Goal: Task Accomplishment & Management: Manage account settings

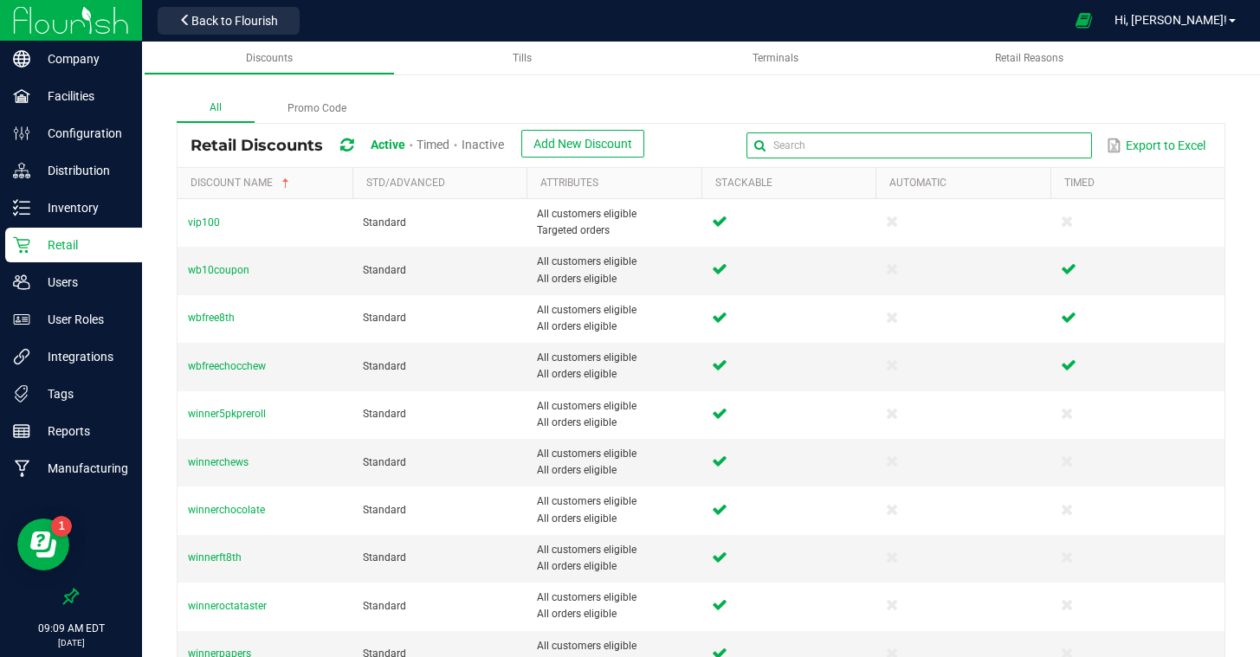
click at [1057, 143] on input "text" at bounding box center [918, 145] width 345 height 26
type input "wana"
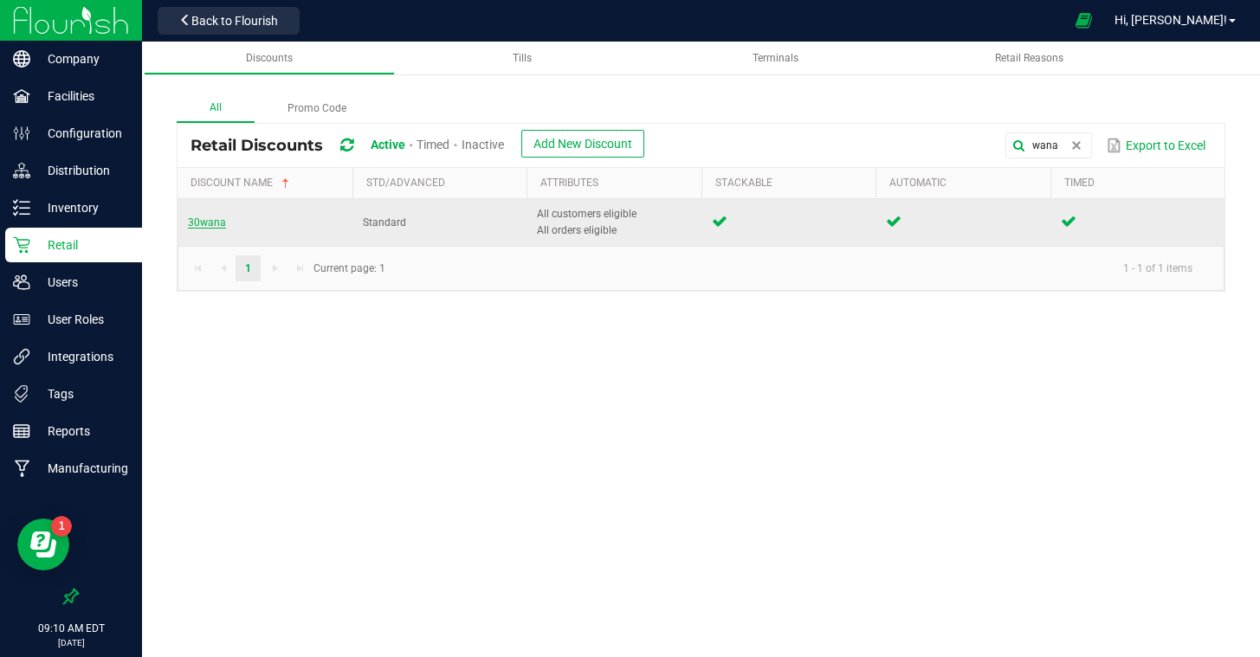
click at [209, 225] on span "30wana" at bounding box center [207, 222] width 38 height 12
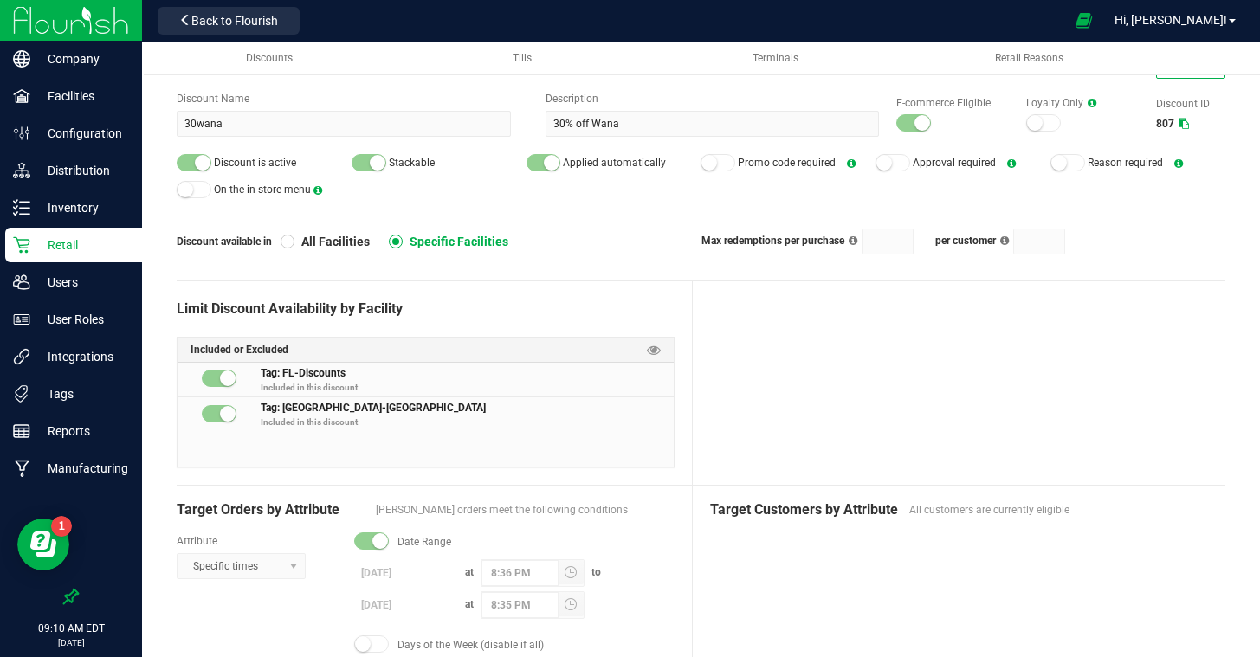
scroll to position [72, 0]
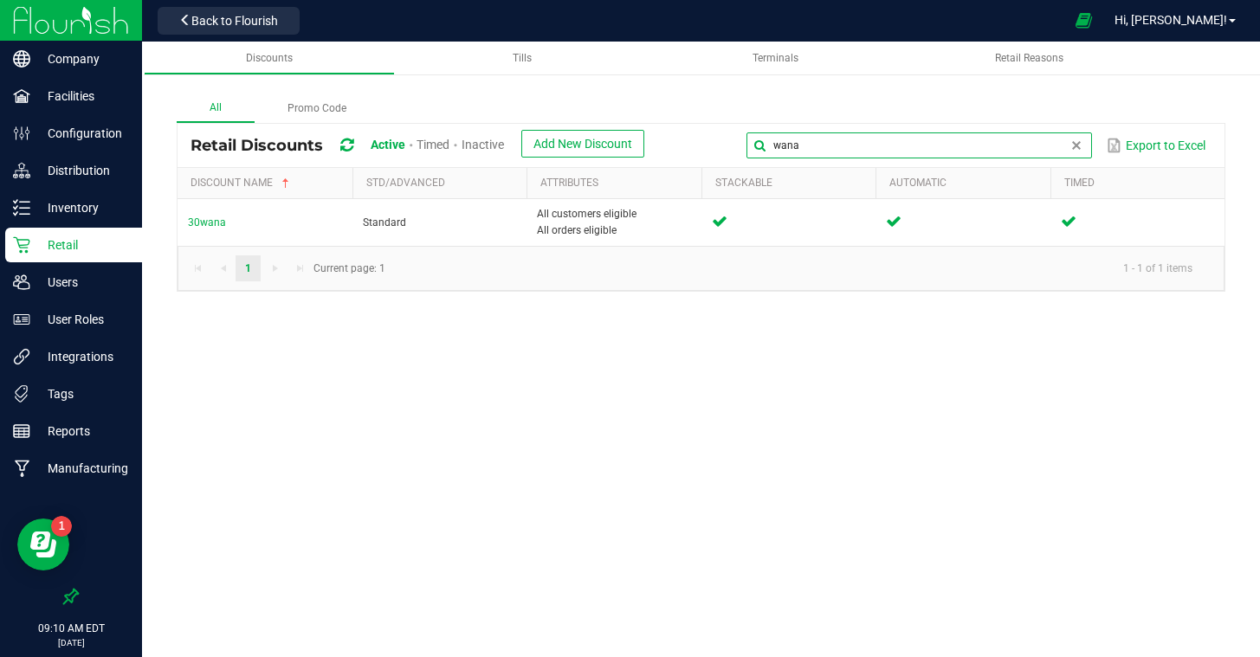
drag, startPoint x: 1074, startPoint y: 147, endPoint x: 801, endPoint y: 128, distance: 273.4
click at [802, 129] on div "Retail Discounts Active Timed Inactive Add New Discount wana Export to Excel" at bounding box center [701, 145] width 1047 height 43
type input "acc"
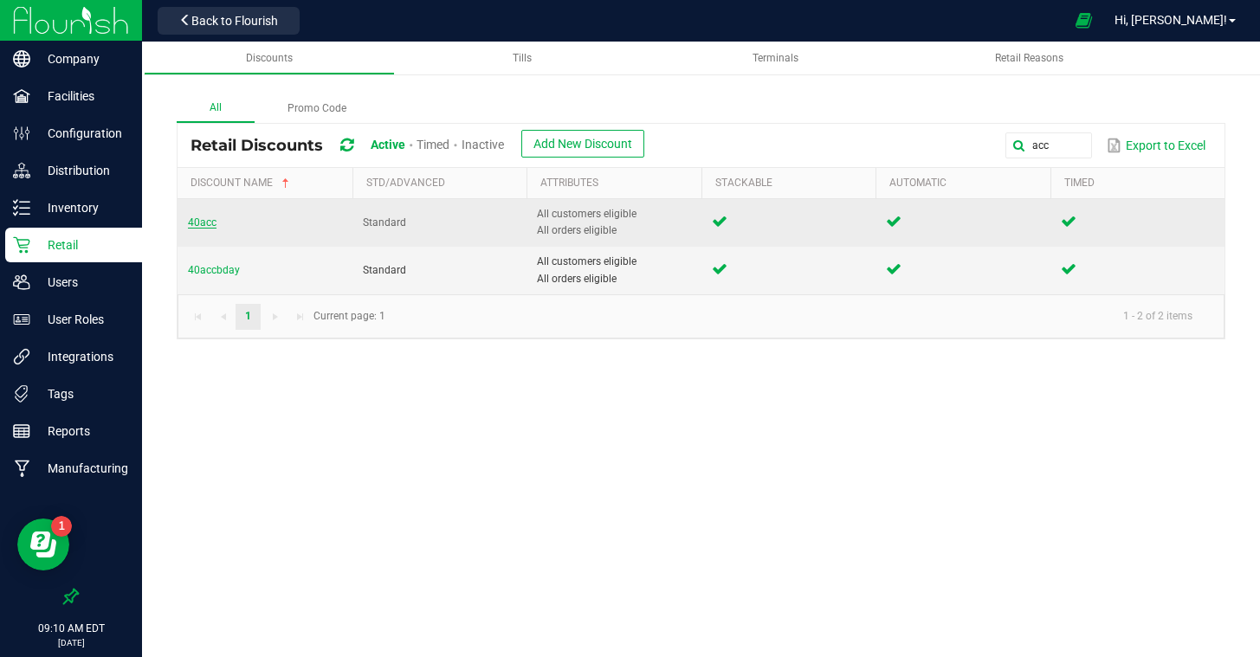
click at [210, 223] on span "40acc" at bounding box center [202, 222] width 29 height 12
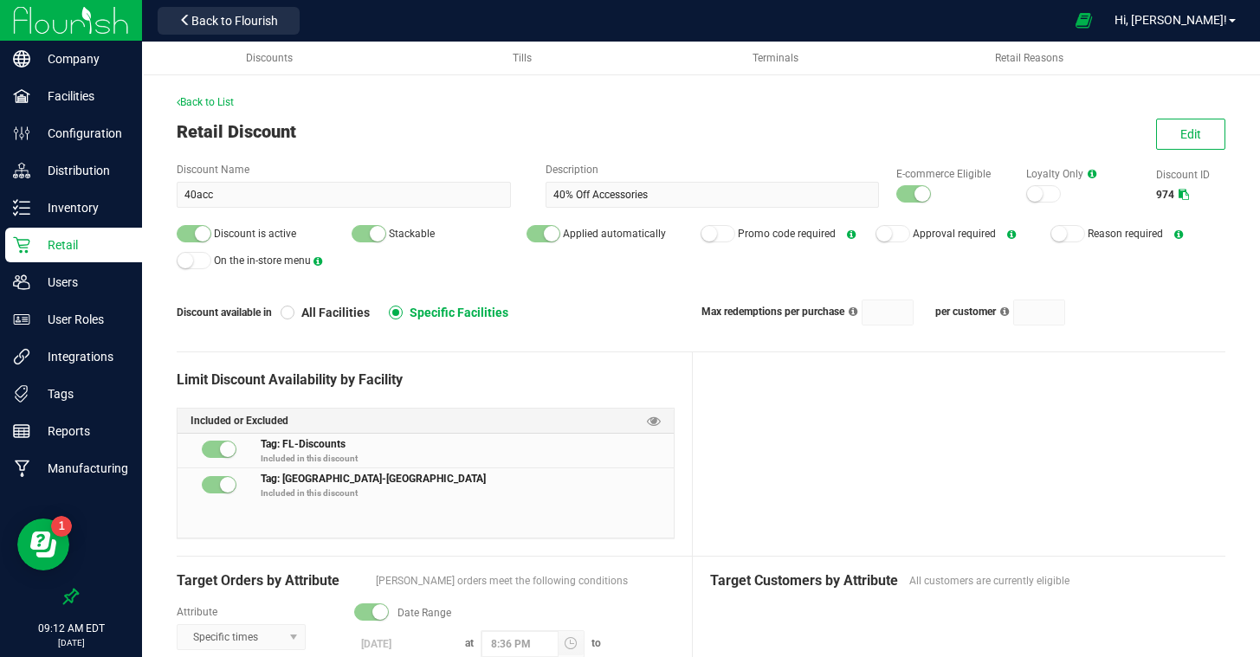
click at [548, 93] on div "Back to List Retail Discount Edit Discount Name 40acc Description 40% Off Acces…" at bounding box center [701, 598] width 1118 height 1113
click at [199, 104] on span "Back to List" at bounding box center [205, 102] width 57 height 12
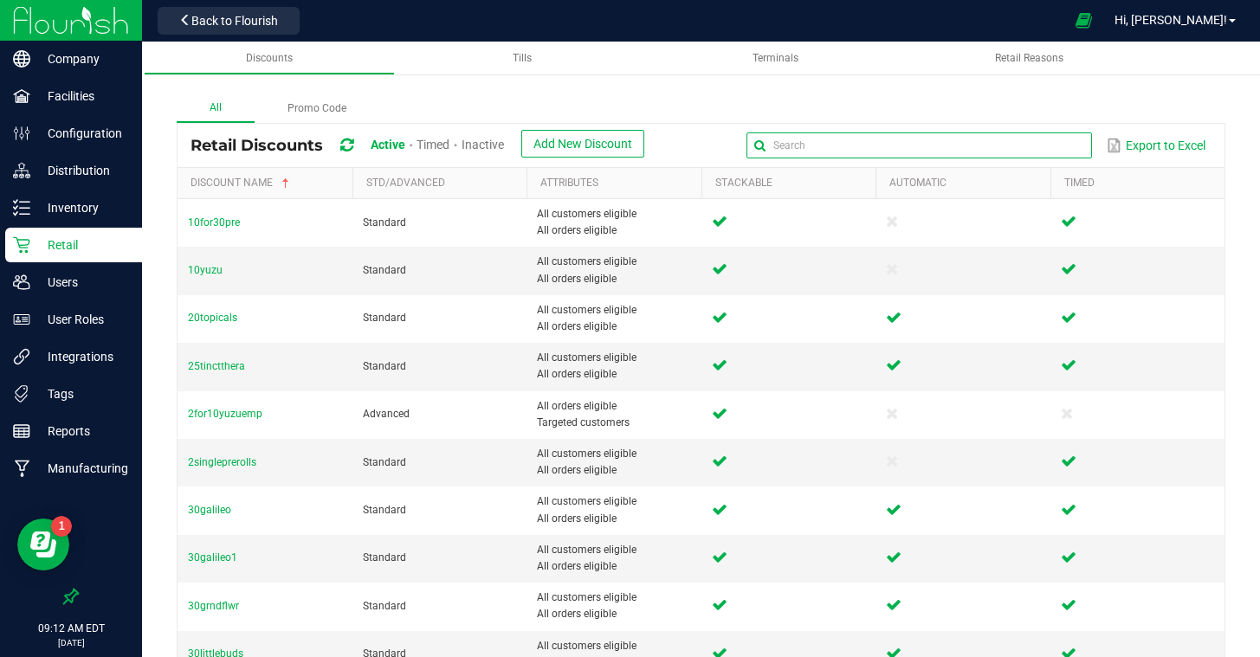
click at [1062, 151] on input "text" at bounding box center [918, 145] width 345 height 26
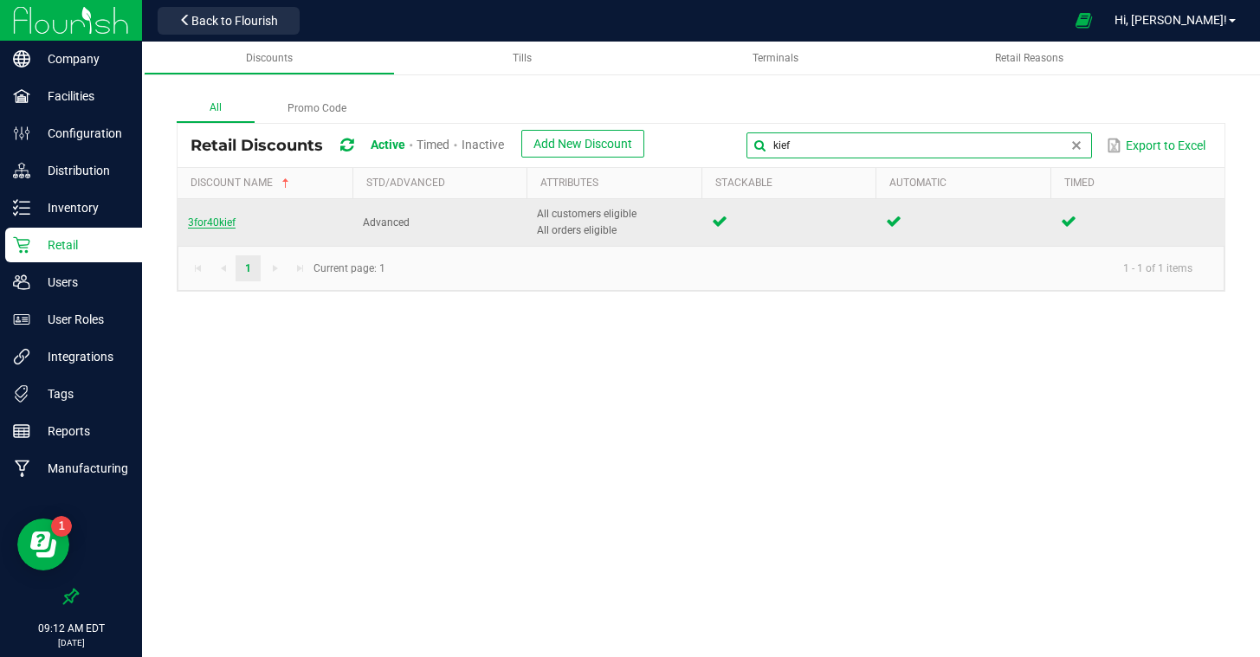
type input "kief"
click at [223, 223] on span "3for40kief" at bounding box center [212, 222] width 48 height 12
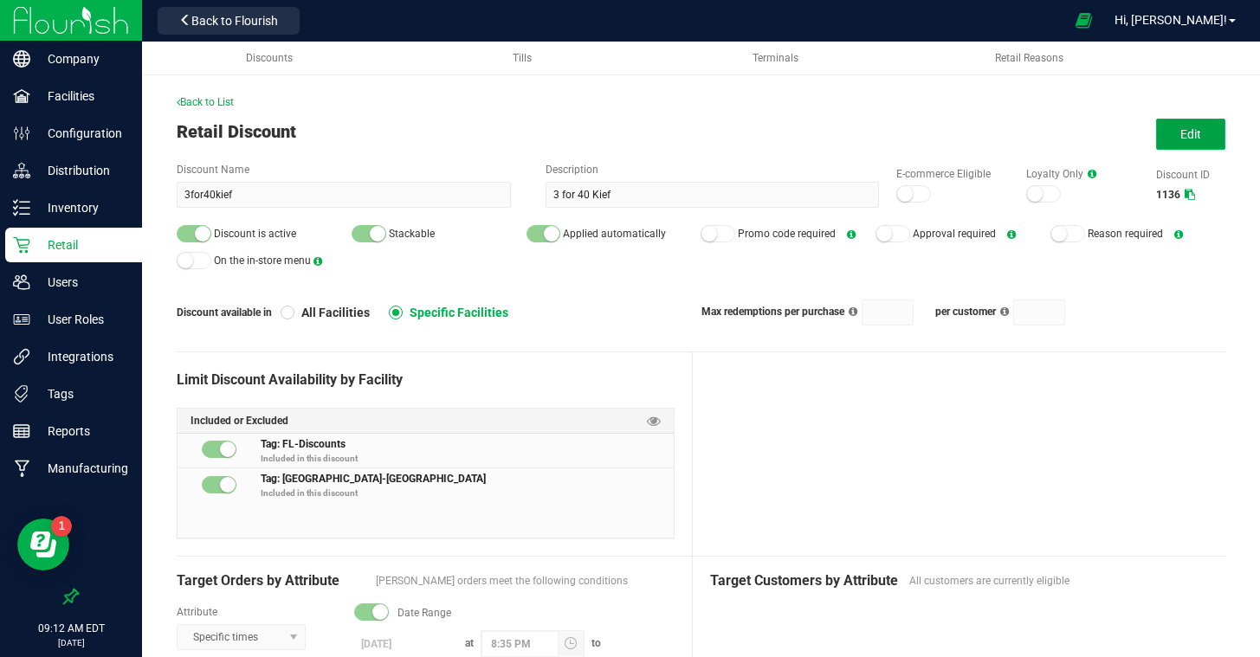
click at [1199, 138] on span "Edit" at bounding box center [1190, 134] width 21 height 14
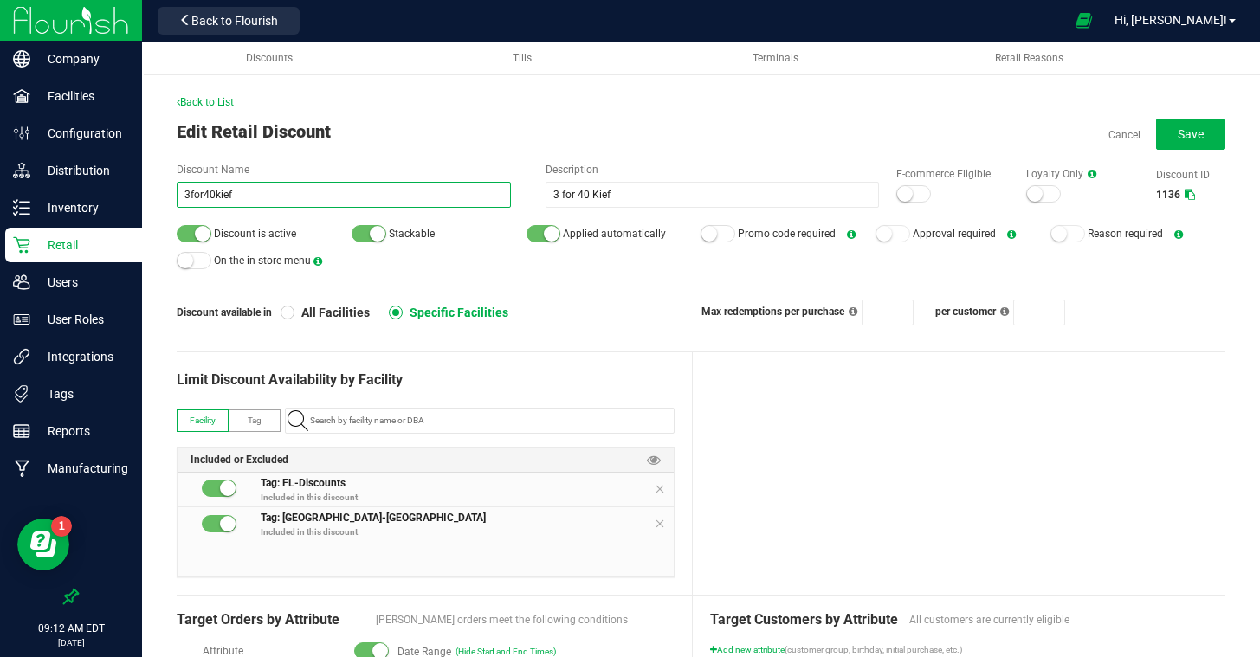
click at [210, 195] on input "3for40kief" at bounding box center [344, 195] width 334 height 26
type input "3for30kief"
click at [584, 192] on input "3 for 40 Kief" at bounding box center [713, 195] width 334 height 26
type input "3 for 30 Kief"
click at [854, 385] on div at bounding box center [959, 473] width 533 height 242
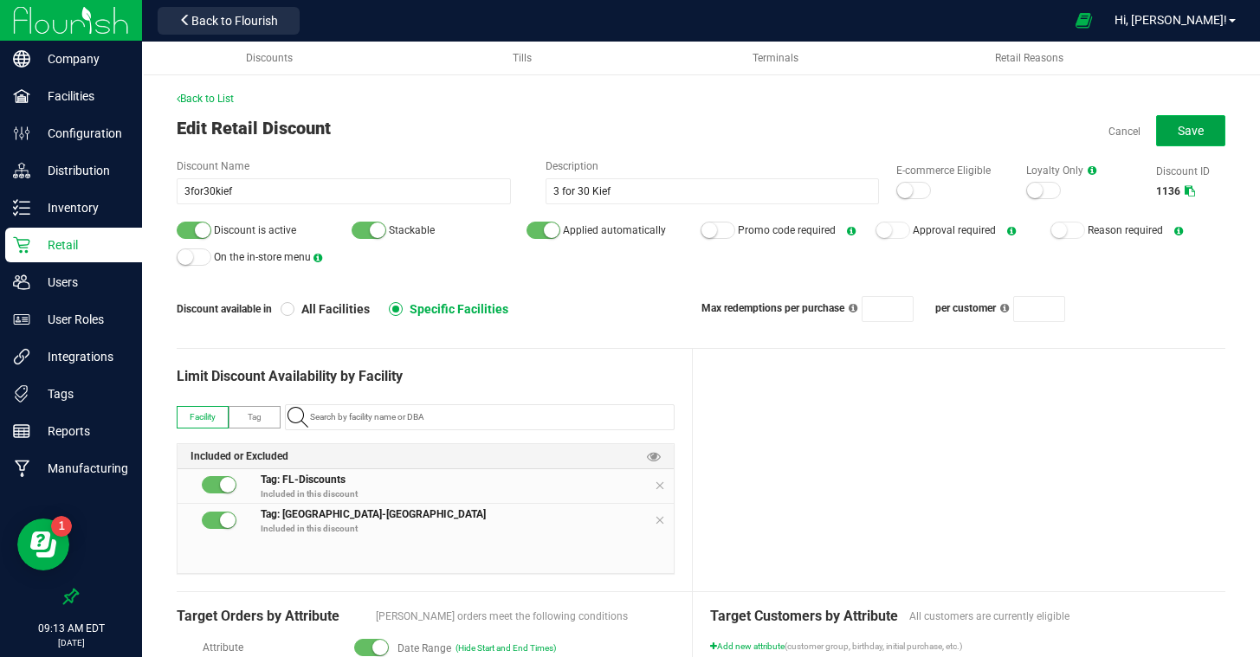
scroll to position [2, 0]
click at [1183, 141] on button "Save" at bounding box center [1190, 132] width 69 height 31
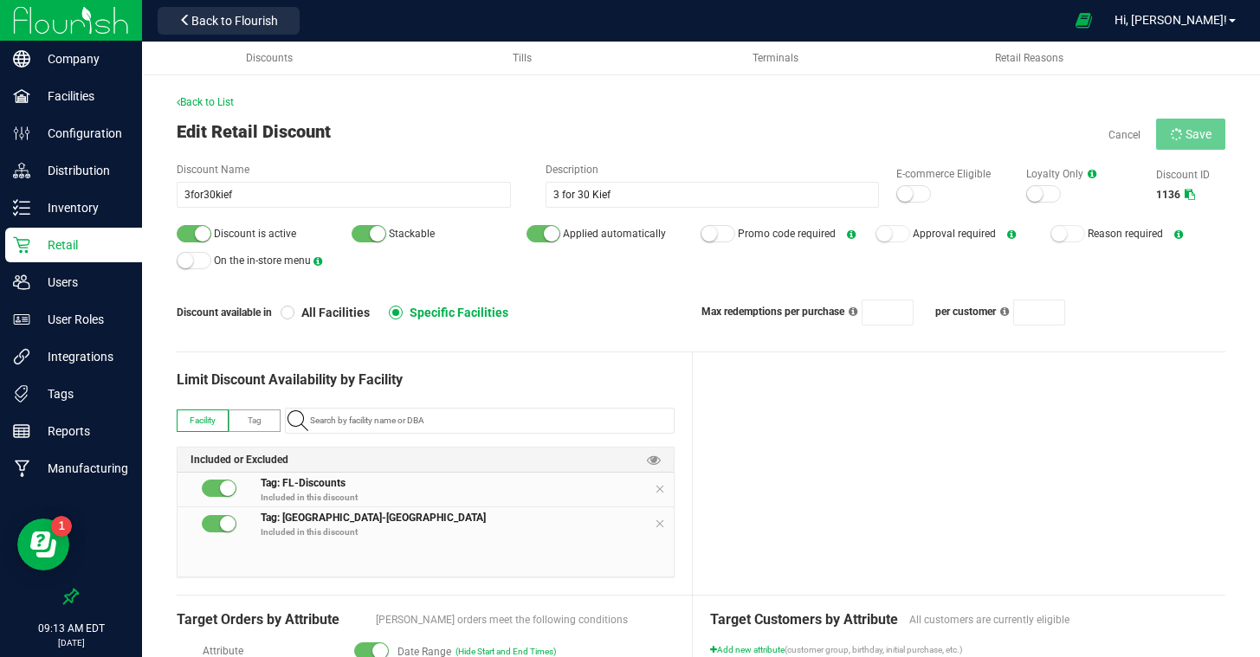
type input "3"
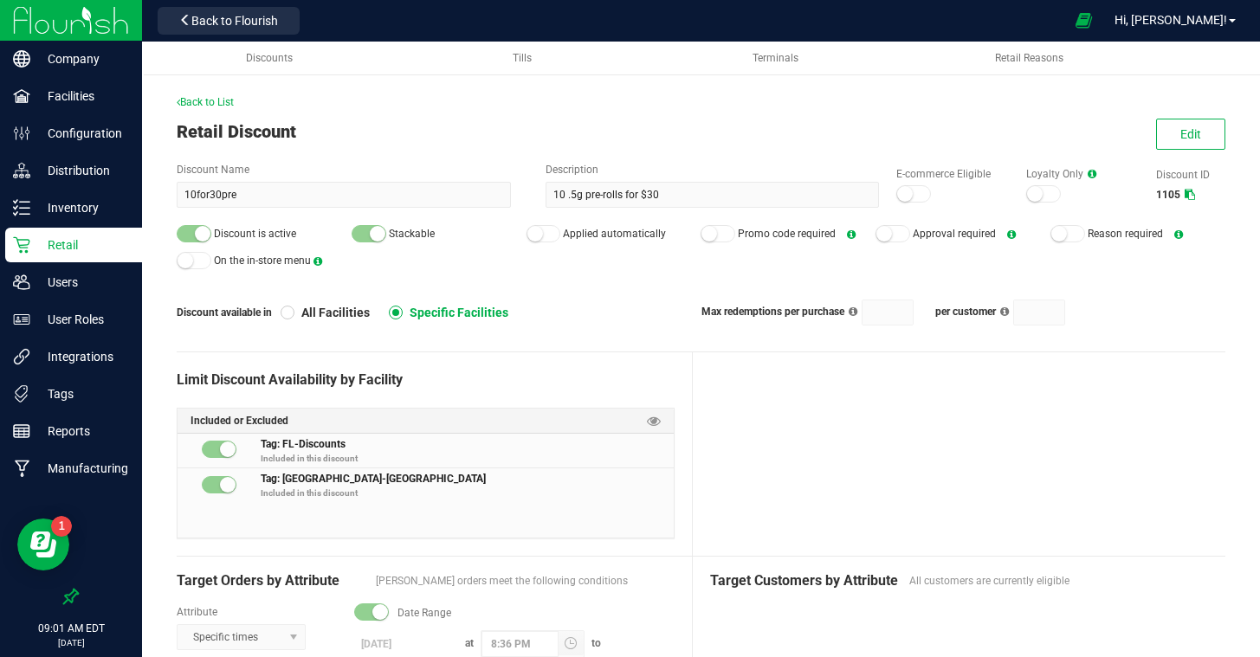
click at [66, 238] on p "Retail" at bounding box center [82, 245] width 104 height 21
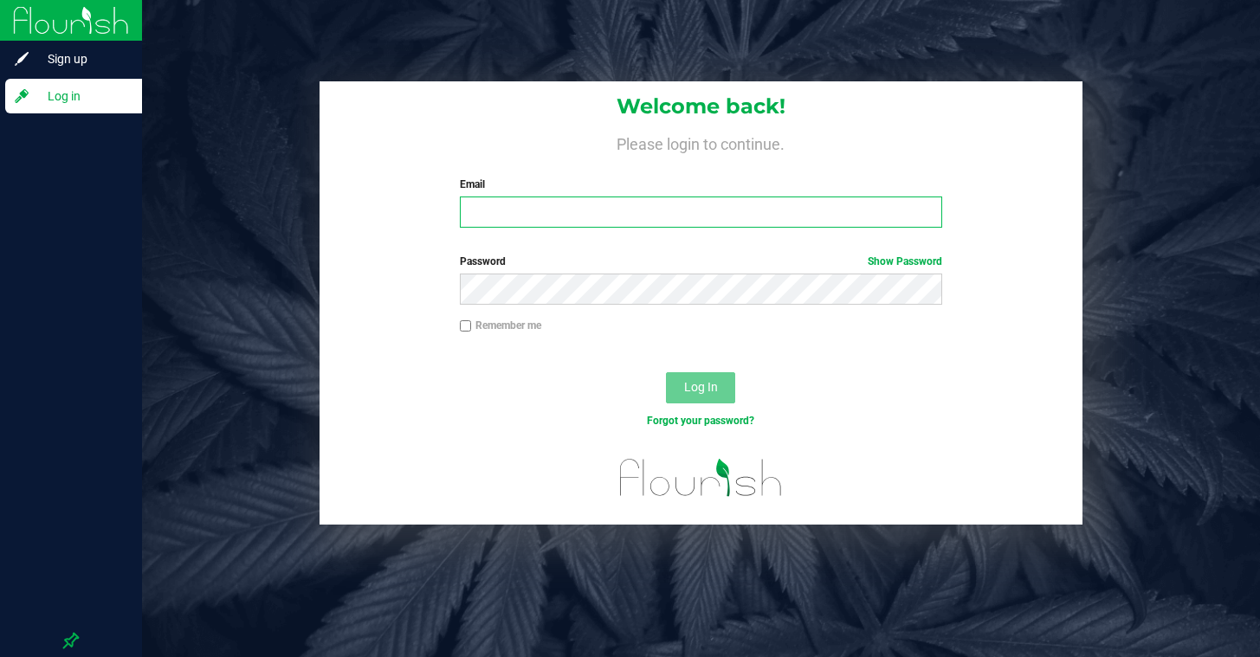
type input "jdalton@liveparallel.com"
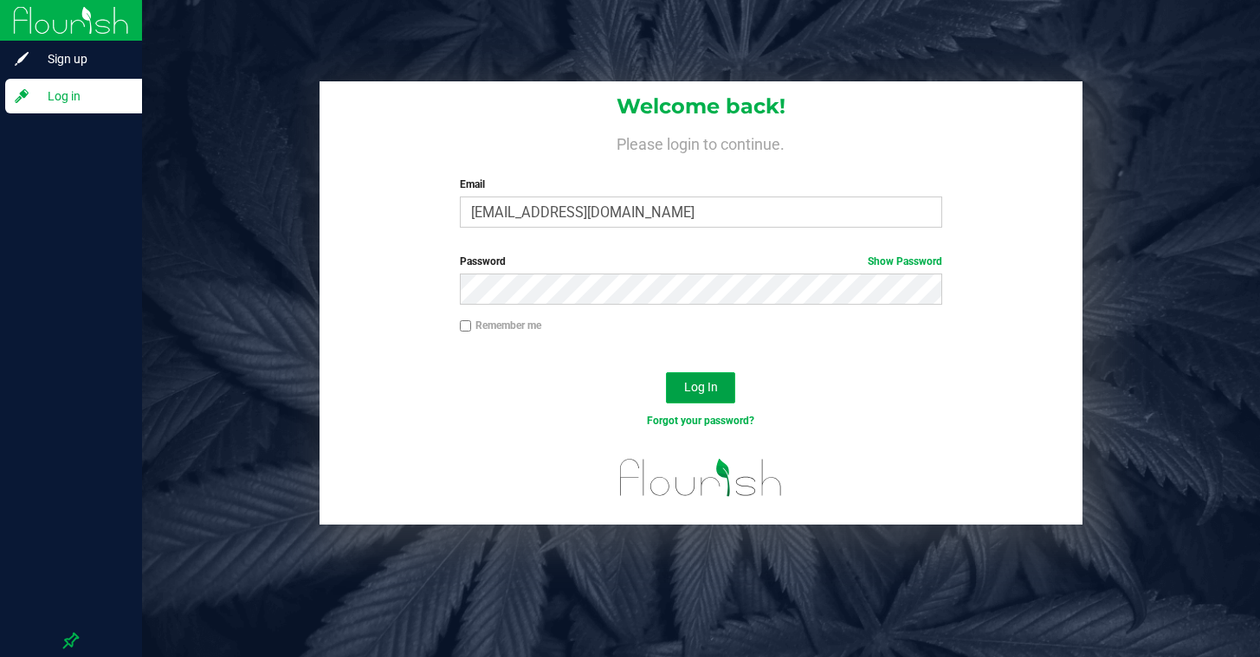
click at [697, 382] on span "Log In" at bounding box center [701, 387] width 34 height 14
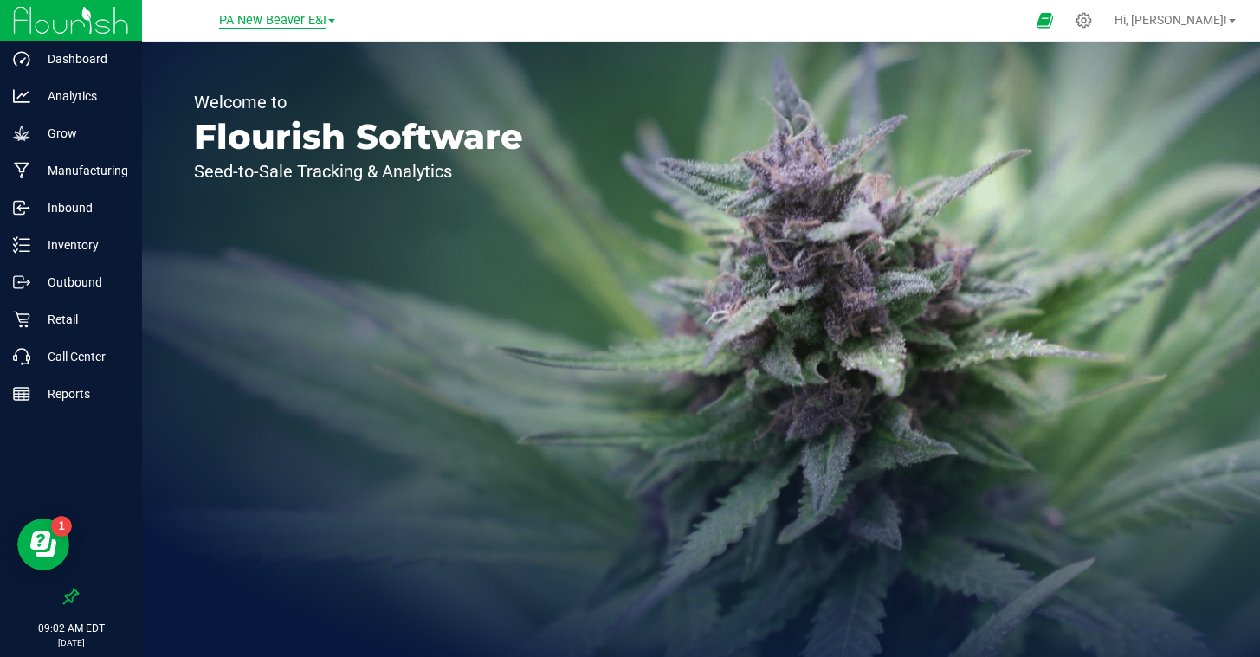
click at [279, 23] on span "PA New Beaver E&I" at bounding box center [272, 21] width 107 height 16
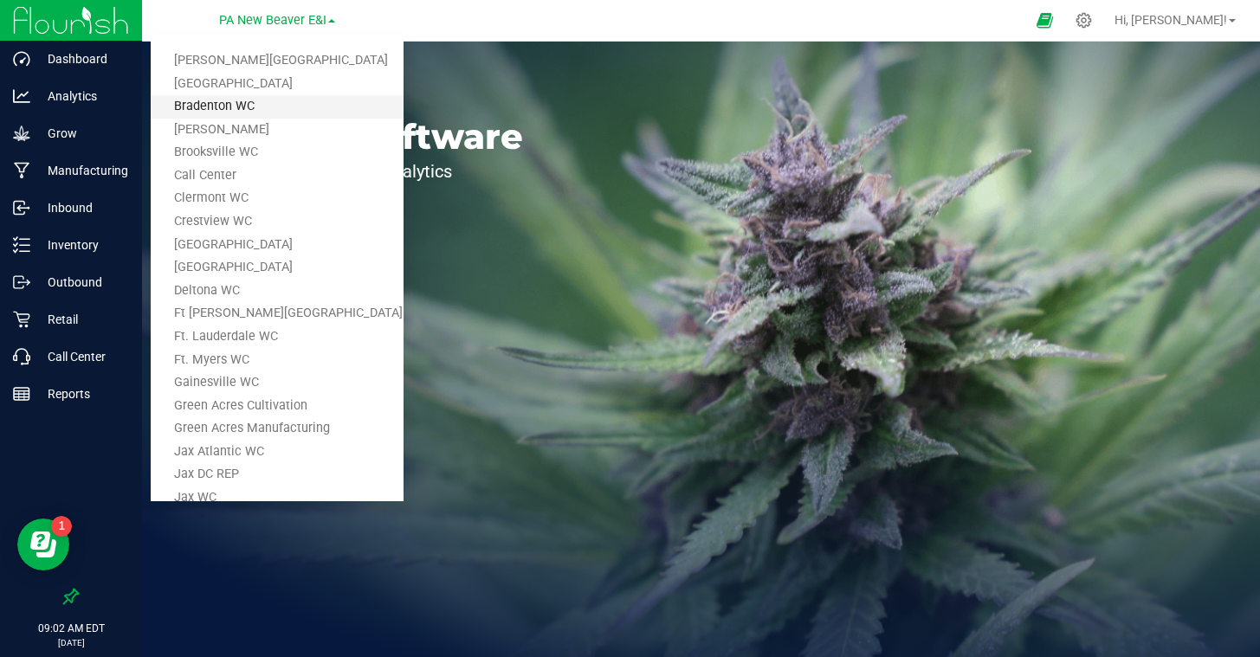
click at [259, 100] on link "Bradenton WC" at bounding box center [277, 106] width 253 height 23
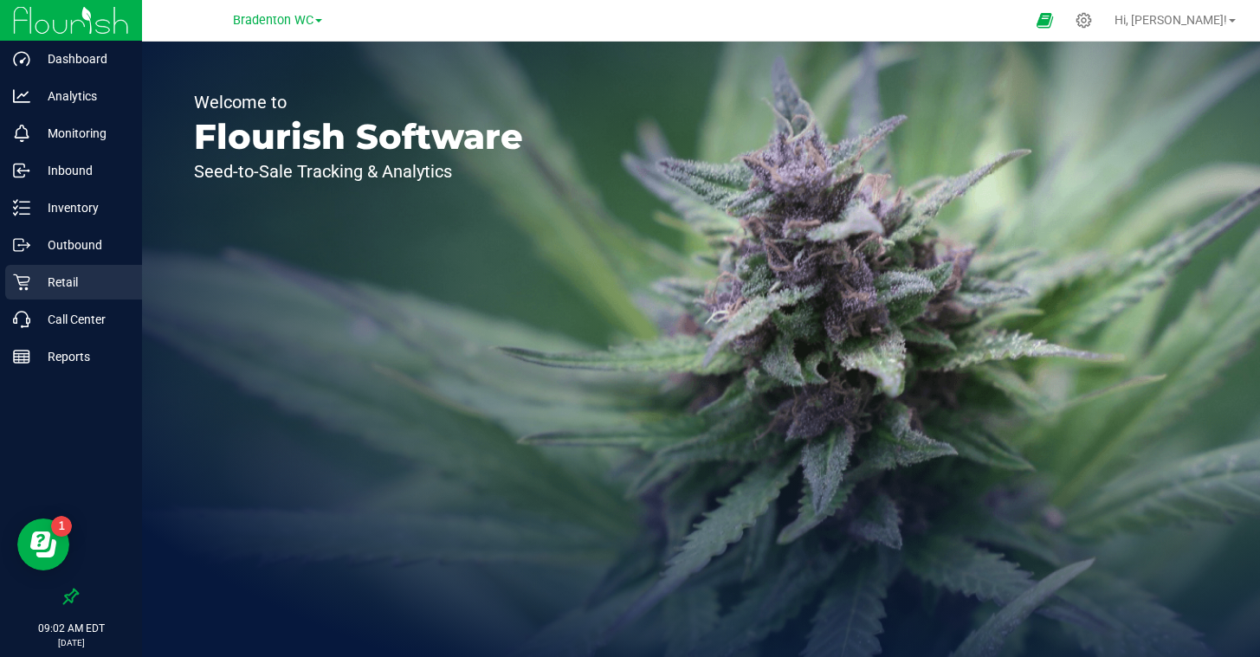
click at [68, 280] on p "Retail" at bounding box center [82, 282] width 104 height 21
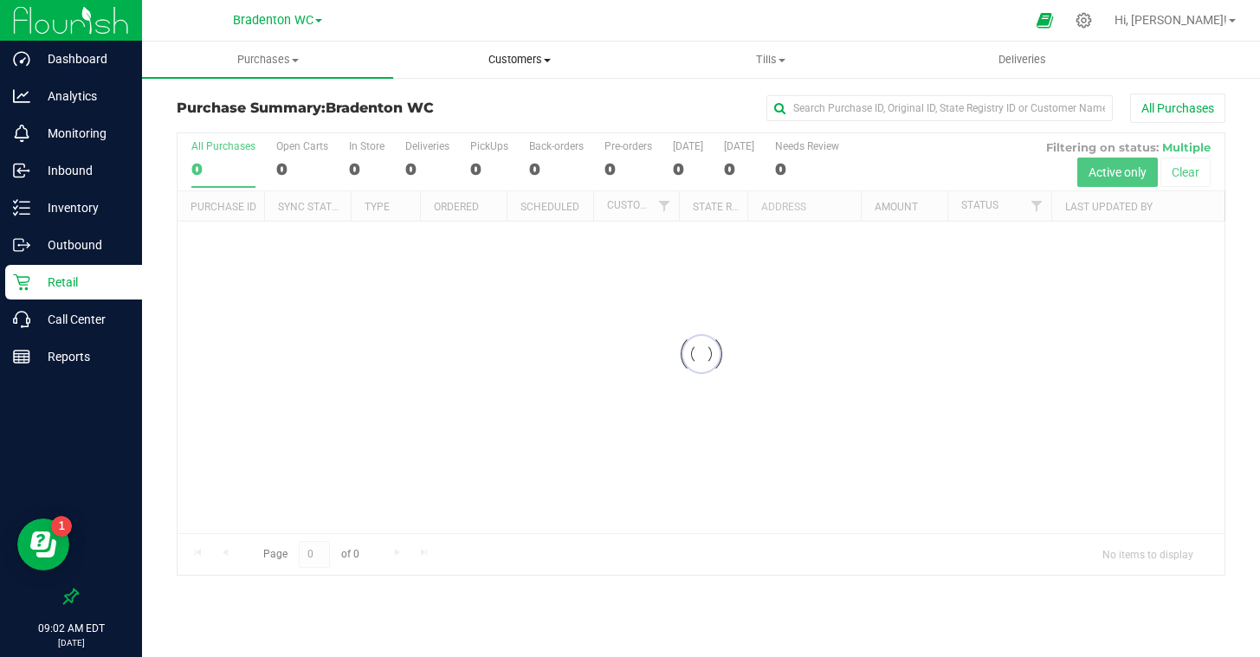
click at [499, 53] on span "Customers" at bounding box center [518, 60] width 249 height 16
click at [471, 102] on span "All customers" at bounding box center [455, 104] width 125 height 15
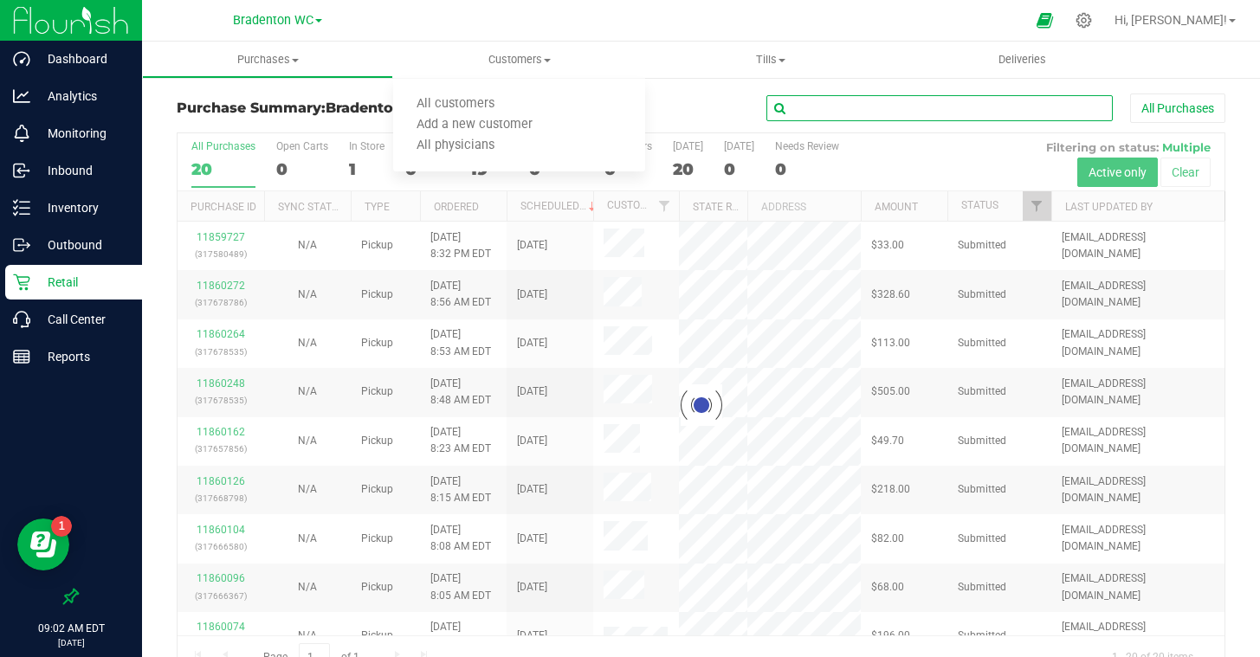
click at [838, 101] on input "text" at bounding box center [939, 108] width 346 height 26
click at [524, 57] on span "Customers" at bounding box center [518, 60] width 251 height 16
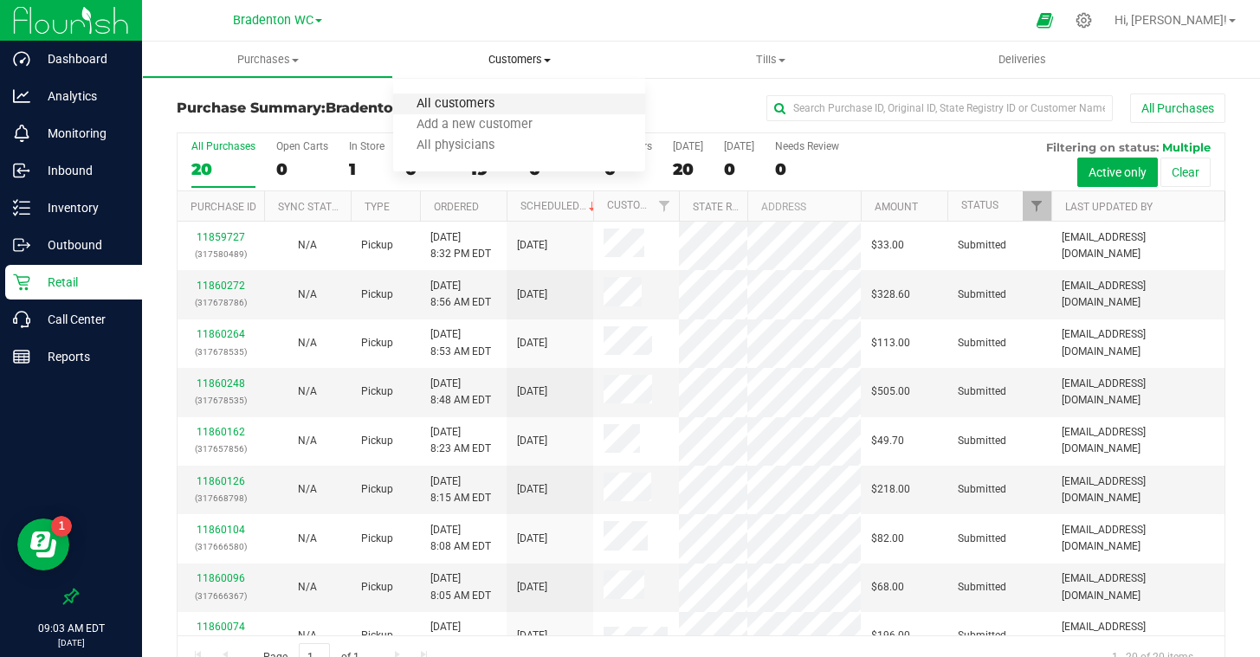
click at [471, 105] on span "All customers" at bounding box center [455, 104] width 125 height 15
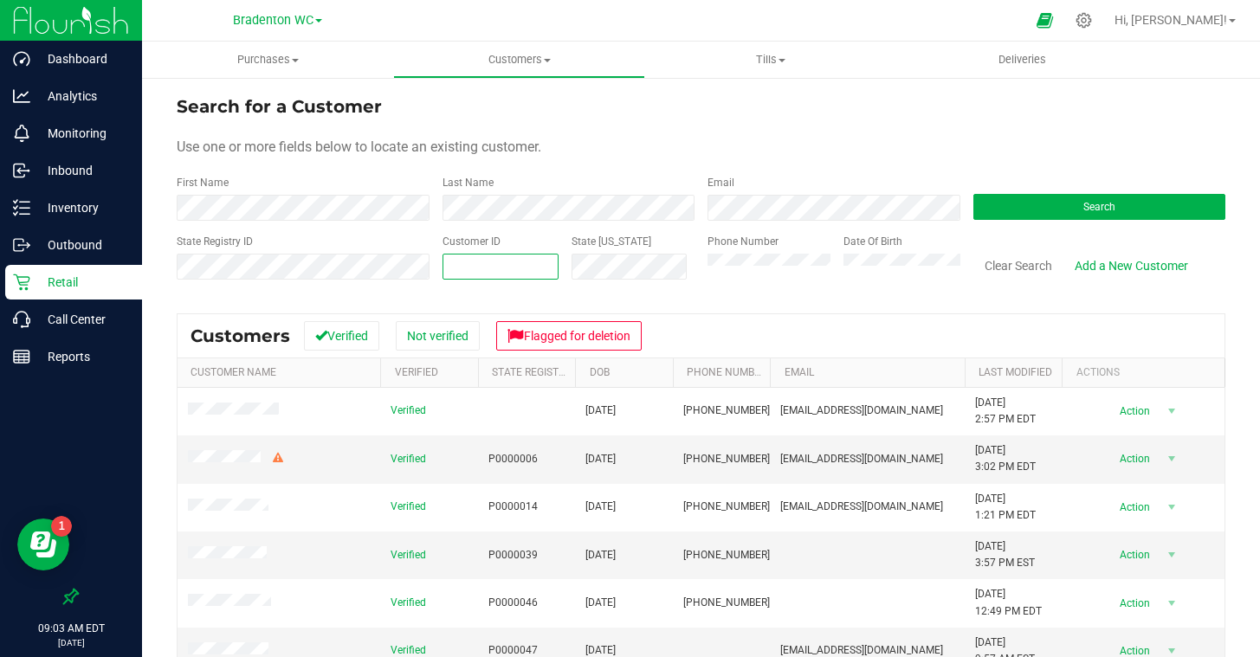
click at [494, 269] on span at bounding box center [500, 267] width 117 height 26
paste input "669607"
type input "669607"
click at [992, 206] on button "Search" at bounding box center [1099, 207] width 253 height 26
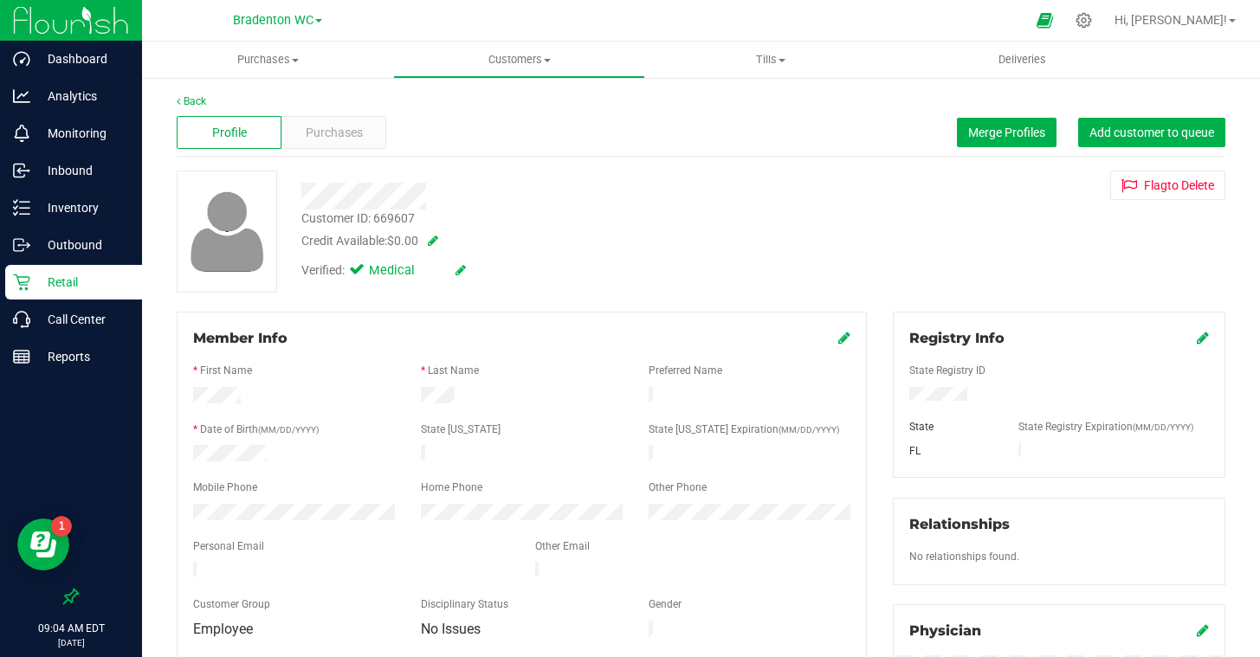
drag, startPoint x: 440, startPoint y: 248, endPoint x: 435, endPoint y: 240, distance: 9.4
click at [438, 244] on div "Credit Available: $0.00" at bounding box center [557, 241] width 512 height 18
click at [435, 240] on span at bounding box center [429, 241] width 17 height 12
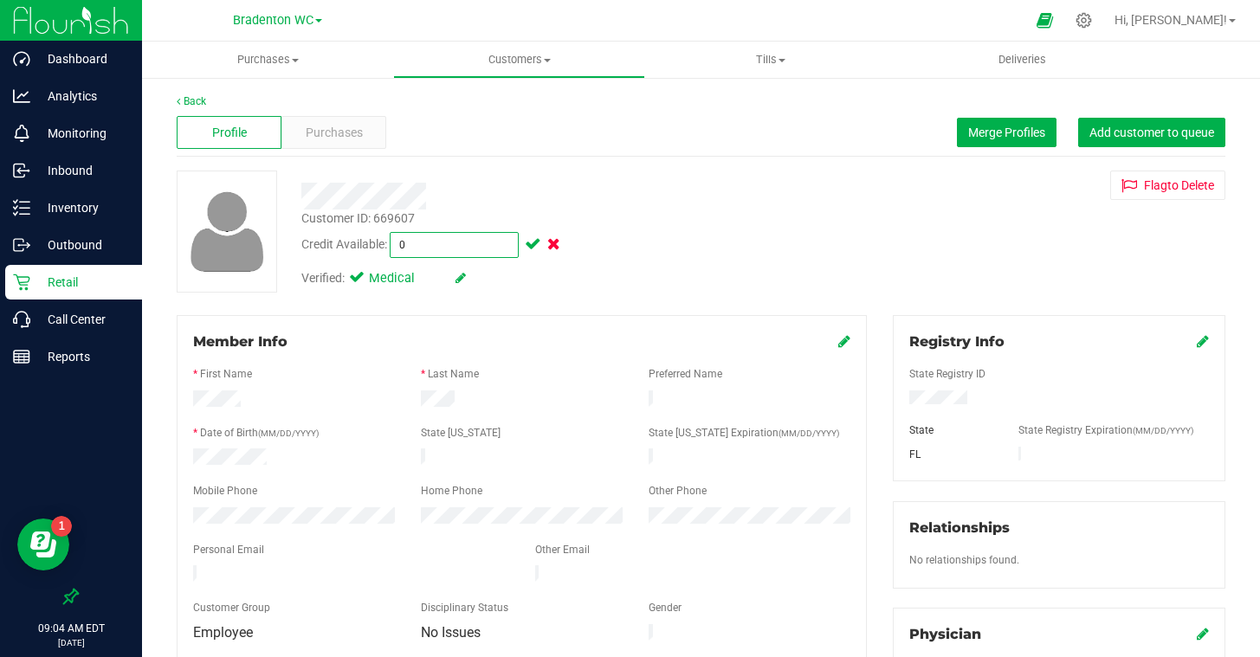
click at [434, 242] on span "$0.00 0" at bounding box center [454, 245] width 129 height 26
type input "50"
type input "$50.00"
click at [531, 244] on span at bounding box center [531, 244] width 20 height 12
